Goal: Task Accomplishment & Management: Manage account settings

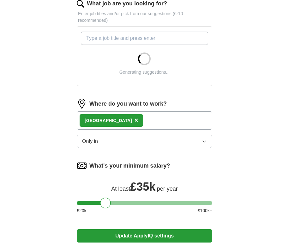
scroll to position [196, 0]
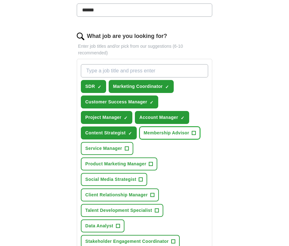
click at [186, 131] on button "Membership Advisor +" at bounding box center [169, 132] width 61 height 13
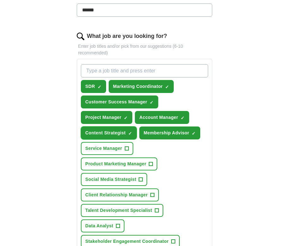
click at [110, 130] on span "Content Strategist" at bounding box center [105, 133] width 40 height 7
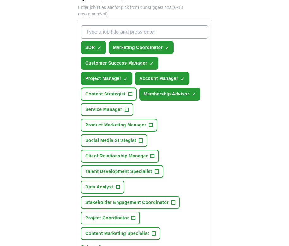
scroll to position [235, 0]
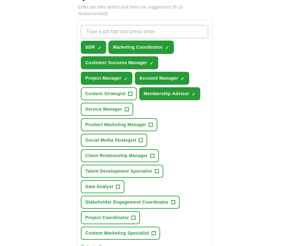
click at [155, 44] on span "Marketing Coordinator" at bounding box center [138, 47] width 50 height 7
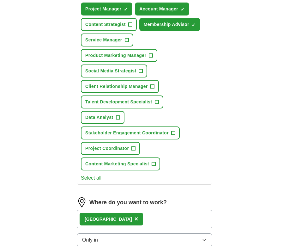
scroll to position [305, 0]
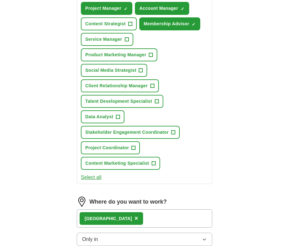
click at [96, 173] on button "Select all" at bounding box center [91, 177] width 21 height 8
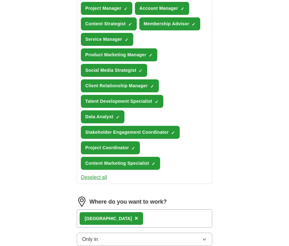
click at [102, 173] on button "Deselect all" at bounding box center [94, 177] width 26 height 8
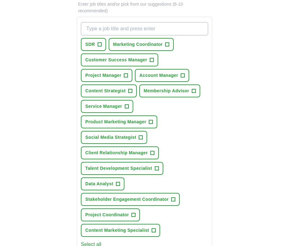
scroll to position [236, 0]
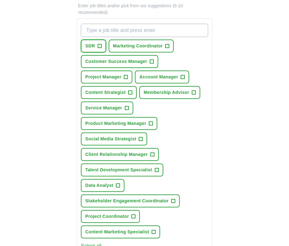
click at [92, 42] on button "SDR +" at bounding box center [93, 45] width 25 height 13
click at [105, 58] on span "Customer Success Manager" at bounding box center [116, 61] width 62 height 7
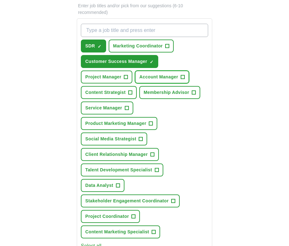
click at [166, 74] on span "Account Manager" at bounding box center [158, 77] width 39 height 7
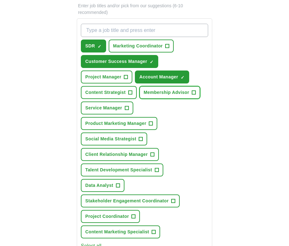
click at [168, 89] on span "Membership Advisor" at bounding box center [166, 92] width 45 height 7
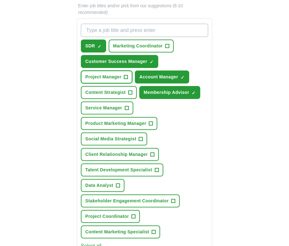
click at [111, 74] on span "Project Manager" at bounding box center [103, 77] width 36 height 7
click at [171, 24] on input "What job are you looking for?" at bounding box center [144, 30] width 127 height 13
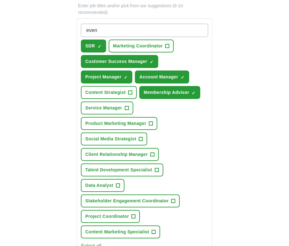
type input "event"
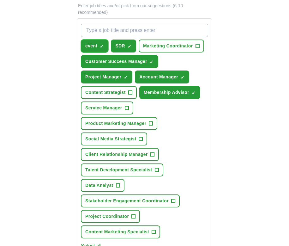
click at [97, 43] on span "event" at bounding box center [91, 46] width 12 height 7
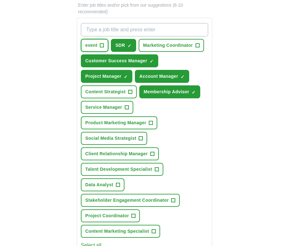
scroll to position [226, 0]
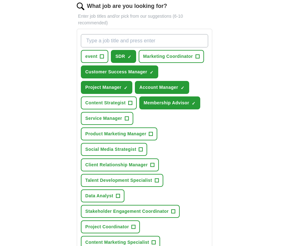
click at [170, 34] on input "What job are you looking for?" at bounding box center [144, 40] width 127 height 13
type input "s"
type input "Studio Manager"
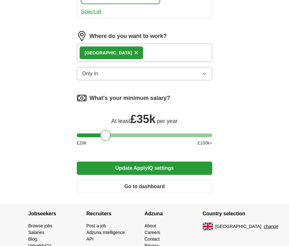
scroll to position [507, 0]
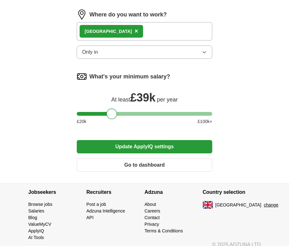
click at [112, 112] on div at bounding box center [145, 114] width 136 height 4
drag, startPoint x: 114, startPoint y: 105, endPoint x: 131, endPoint y: 104, distance: 16.8
click at [131, 108] on div at bounding box center [129, 113] width 11 height 11
click at [171, 140] on button "Update ApplyIQ settings" at bounding box center [145, 146] width 136 height 13
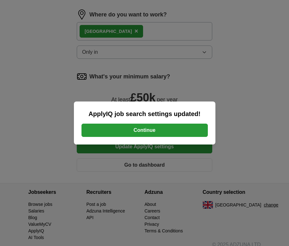
click at [174, 131] on button "Continue" at bounding box center [145, 130] width 126 height 13
